Goal: Information Seeking & Learning: Learn about a topic

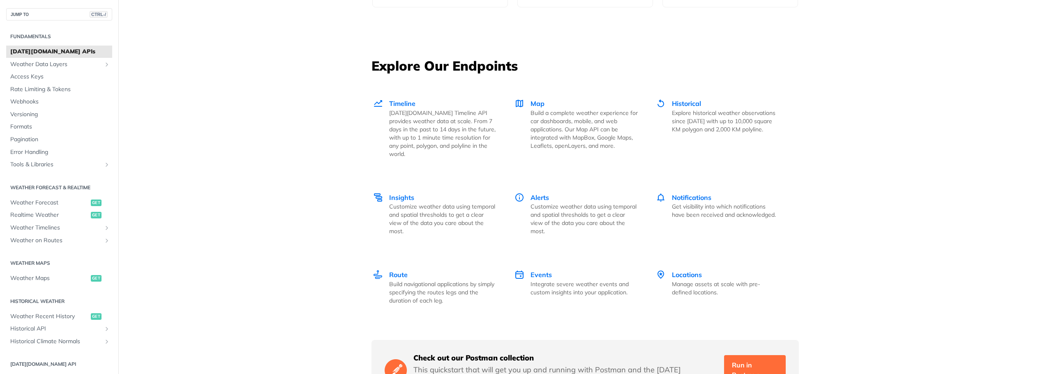
scroll to position [1110, 0]
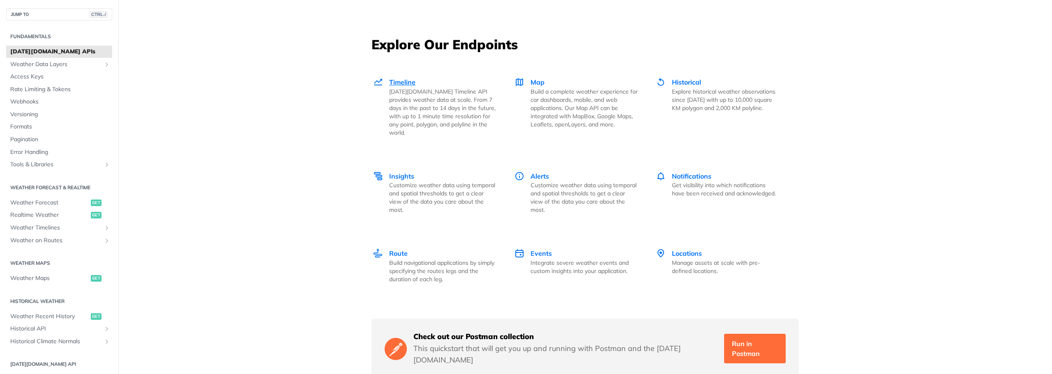
click at [403, 81] on span "Timeline" at bounding box center [402, 82] width 26 height 8
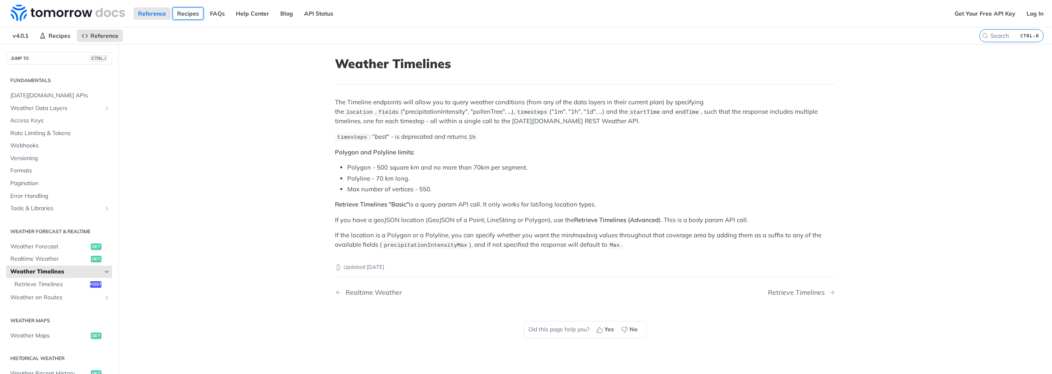
click at [187, 11] on link "Recipes" at bounding box center [188, 13] width 31 height 12
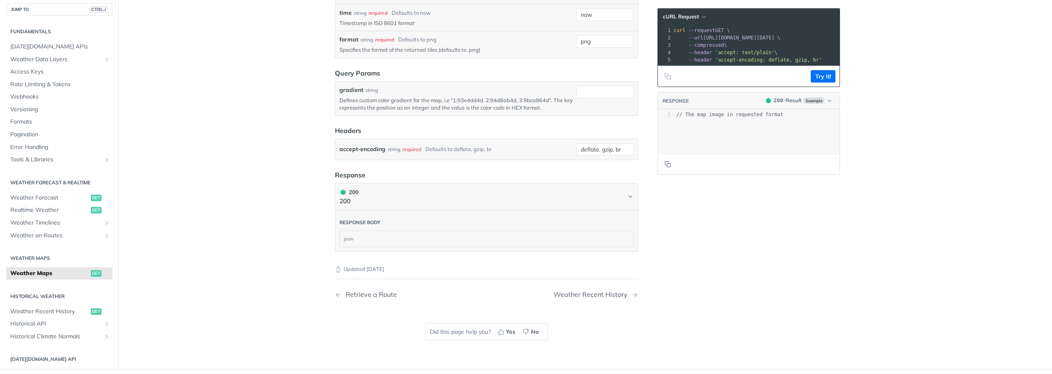
scroll to position [863, 0]
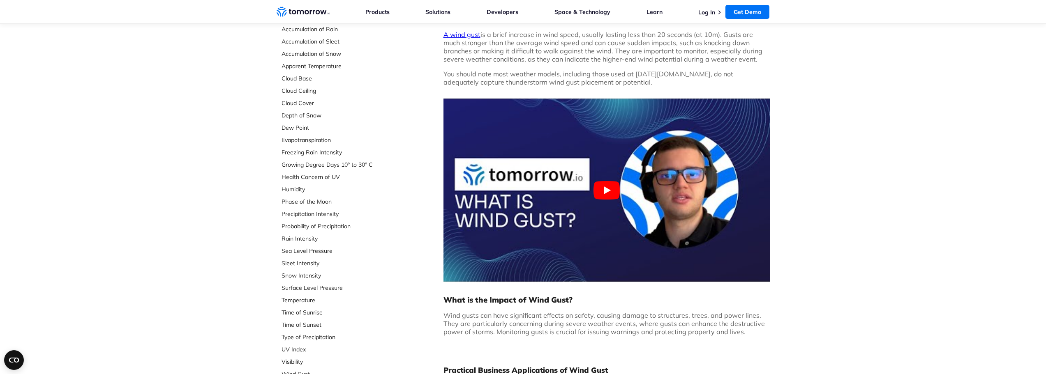
scroll to position [123, 0]
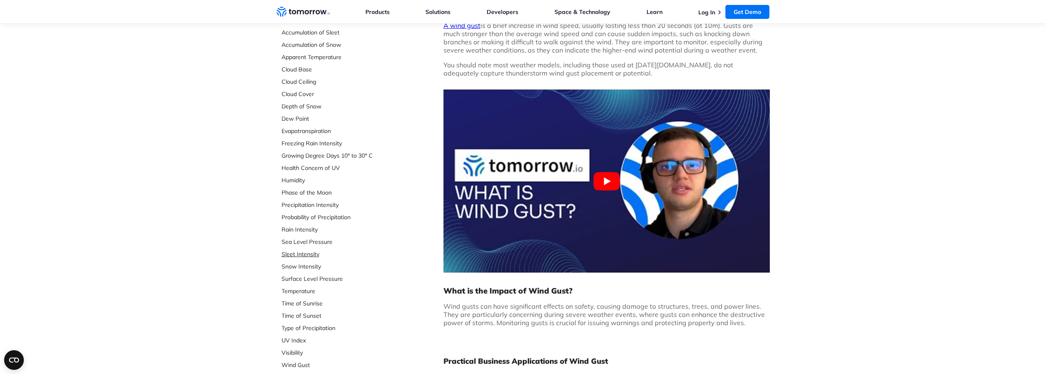
click at [313, 255] on link "Sleet Intensity" at bounding box center [335, 254] width 109 height 8
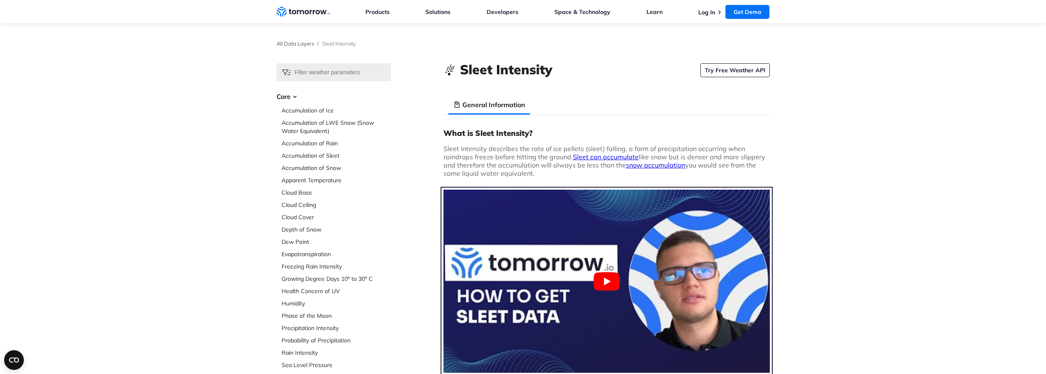
click at [610, 284] on button "Play Youtube video" at bounding box center [606, 281] width 326 height 183
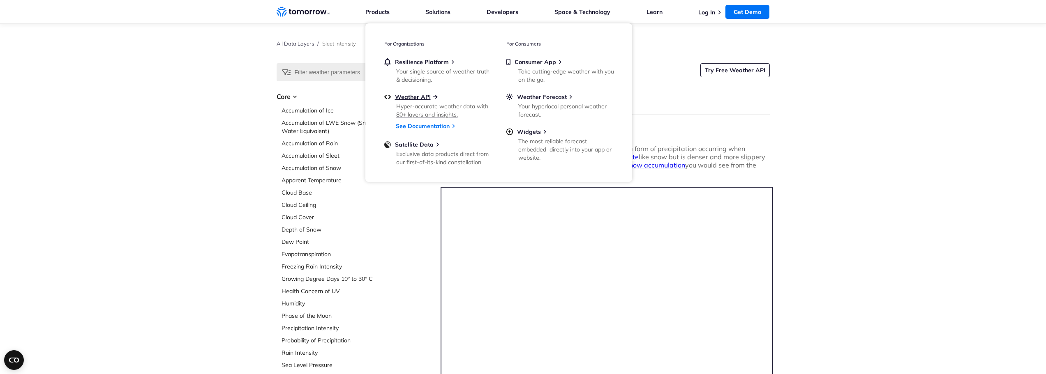
click at [414, 96] on span "Weather API" at bounding box center [413, 96] width 36 height 7
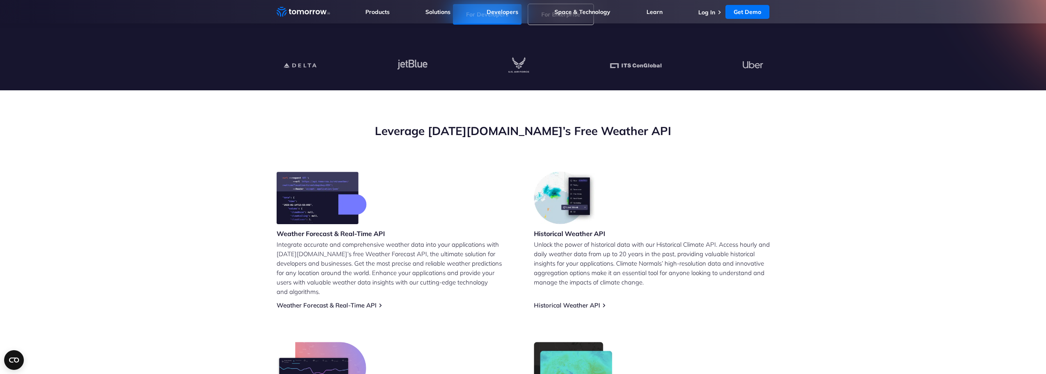
scroll to position [247, 0]
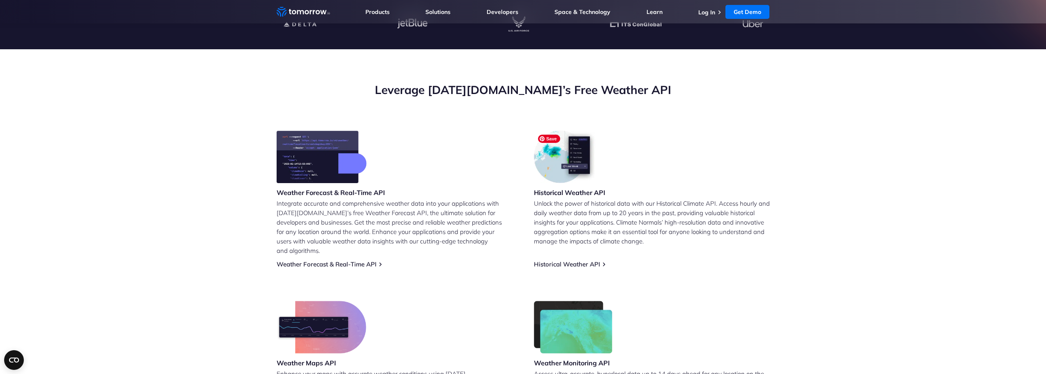
click at [560, 161] on img at bounding box center [566, 157] width 64 height 53
click at [571, 261] on link "Historical Weather API" at bounding box center [567, 265] width 66 height 8
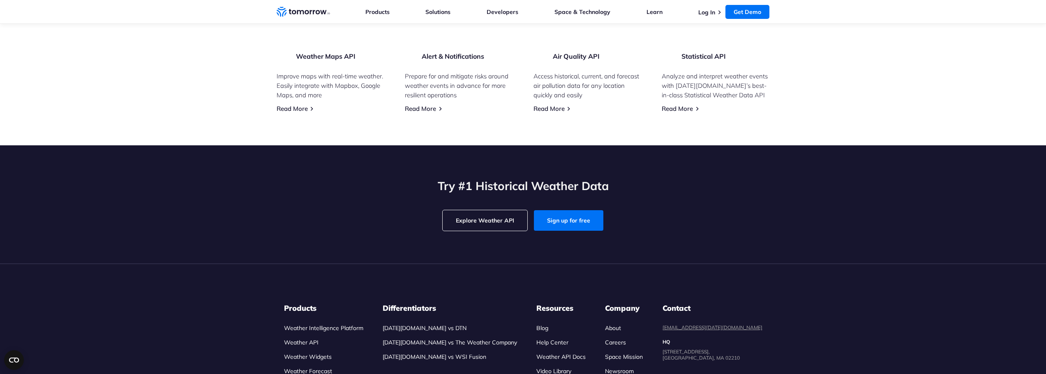
scroll to position [1809, 0]
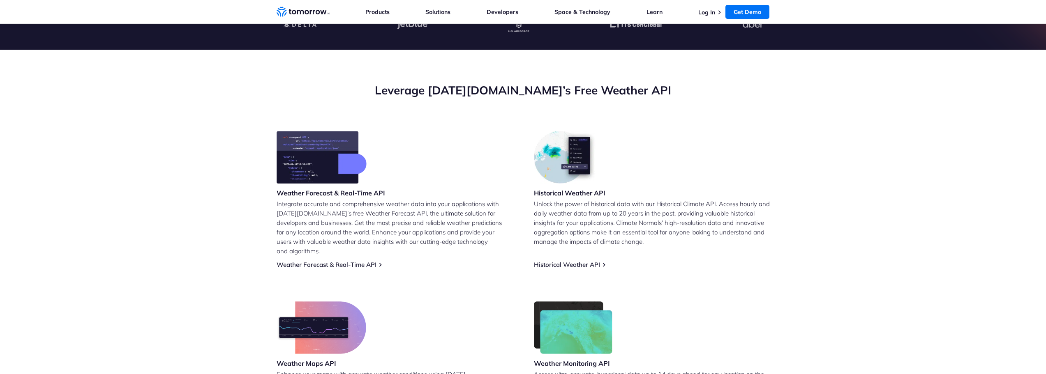
scroll to position [329, 0]
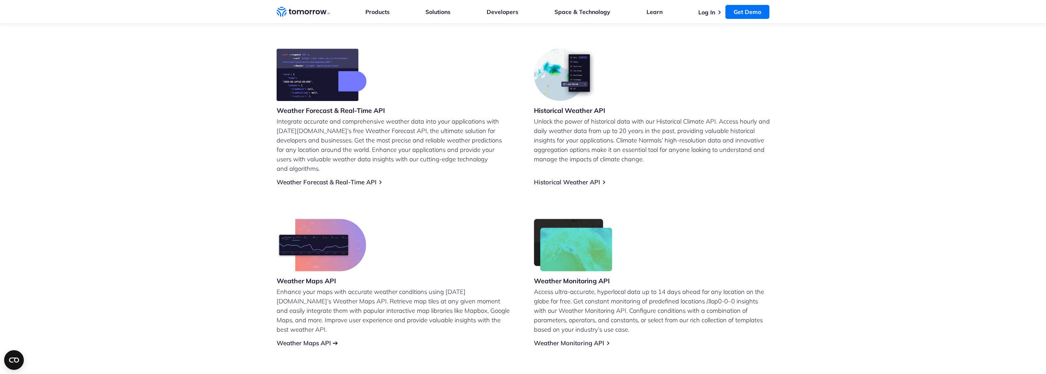
click at [325, 339] on link "Weather Maps API" at bounding box center [304, 343] width 54 height 8
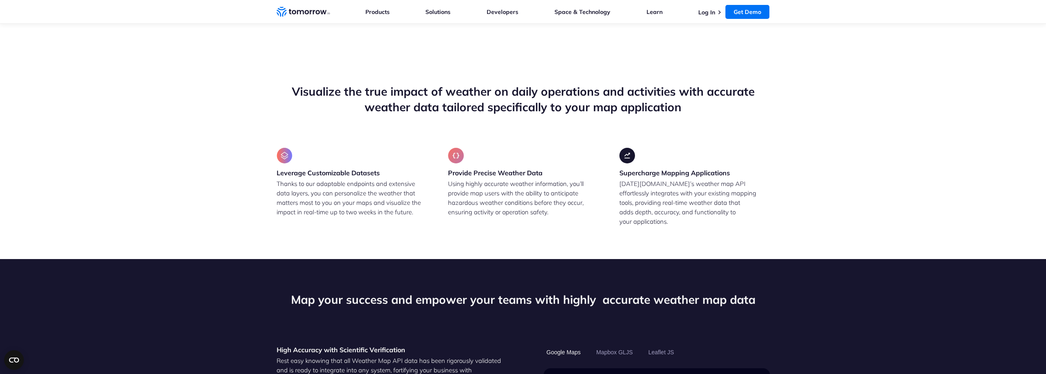
scroll to position [658, 0]
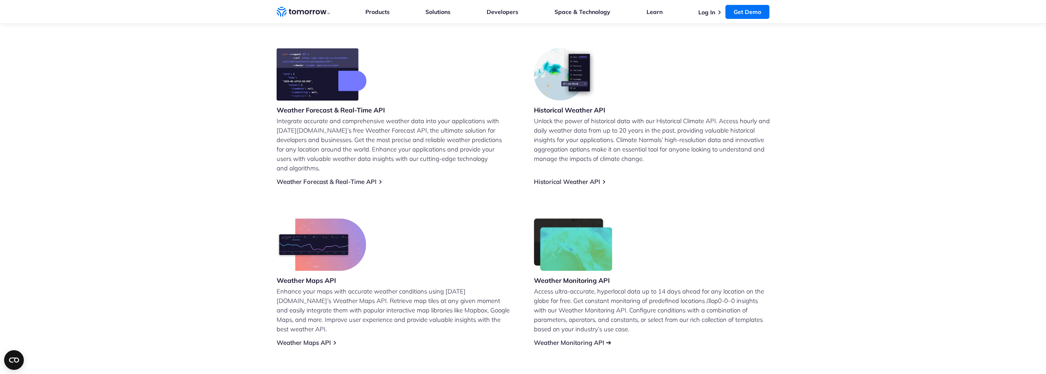
click at [563, 339] on link "Weather Monitoring API" at bounding box center [569, 343] width 70 height 8
